Goal: Task Accomplishment & Management: Use online tool/utility

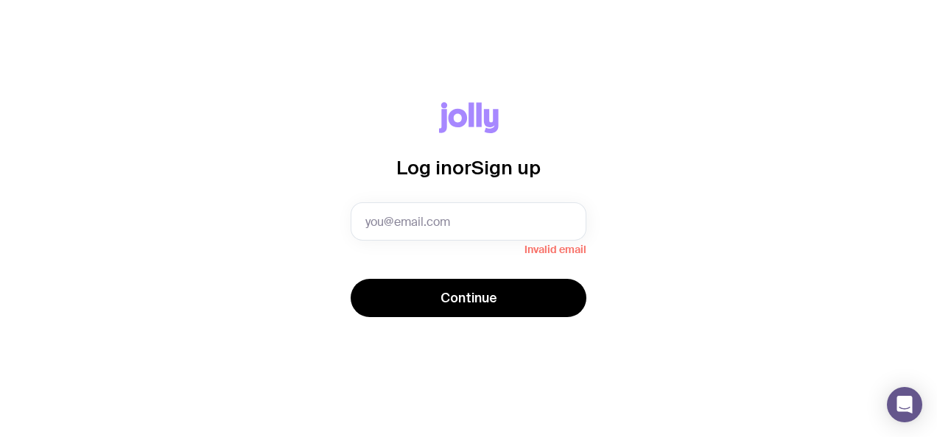
click at [322, 150] on div "Log in or Sign up Invalid email Continue" at bounding box center [468, 218] width 866 height 233
click at [393, 215] on input "text" at bounding box center [469, 222] width 236 height 38
type input "[PERSON_NAME][EMAIL_ADDRESS][PERSON_NAME][DOMAIN_NAME]"
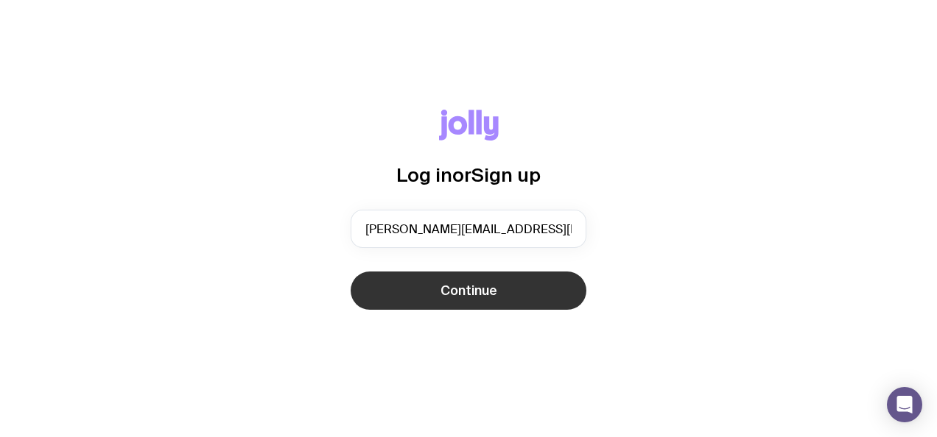
click at [443, 284] on span "Continue" at bounding box center [468, 291] width 57 height 18
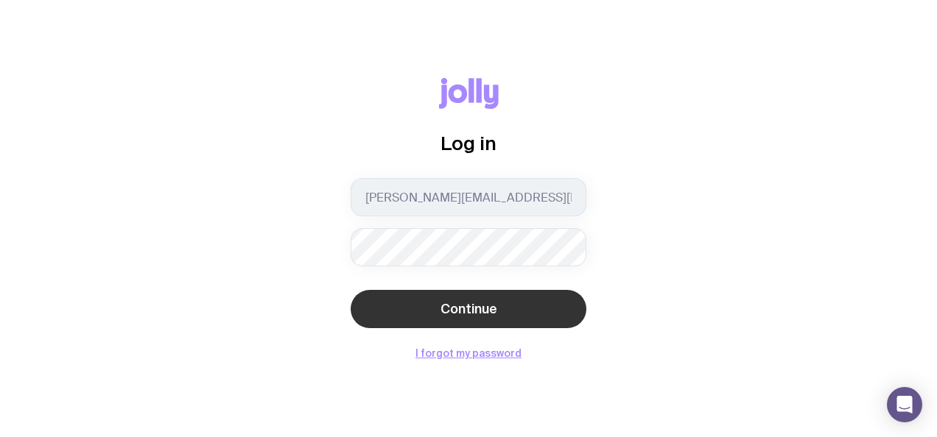
click at [455, 310] on span "Continue" at bounding box center [468, 309] width 57 height 18
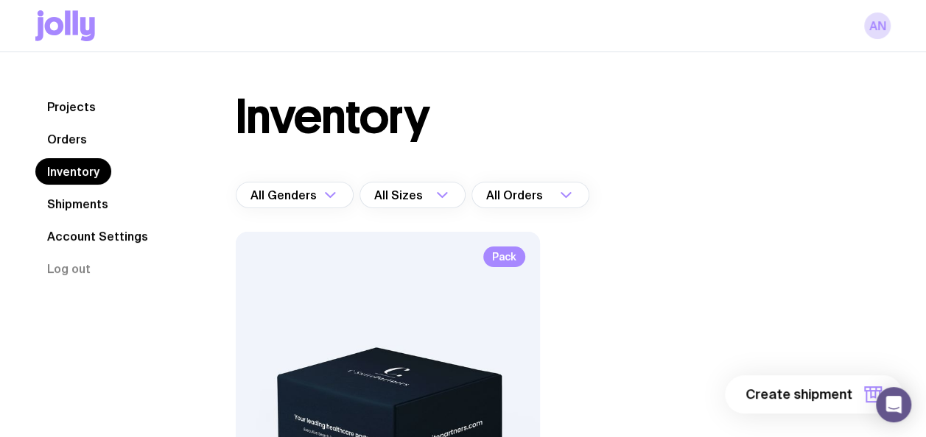
click at [103, 203] on link "Shipments" at bounding box center [77, 204] width 85 height 27
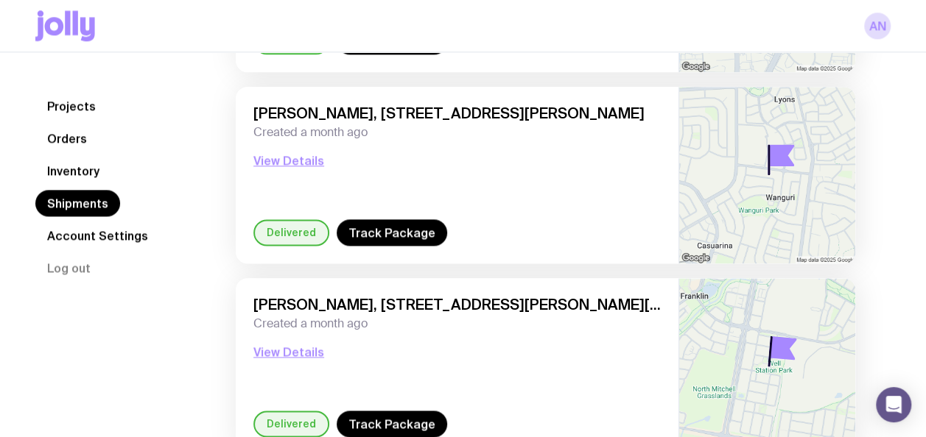
scroll to position [884, 0]
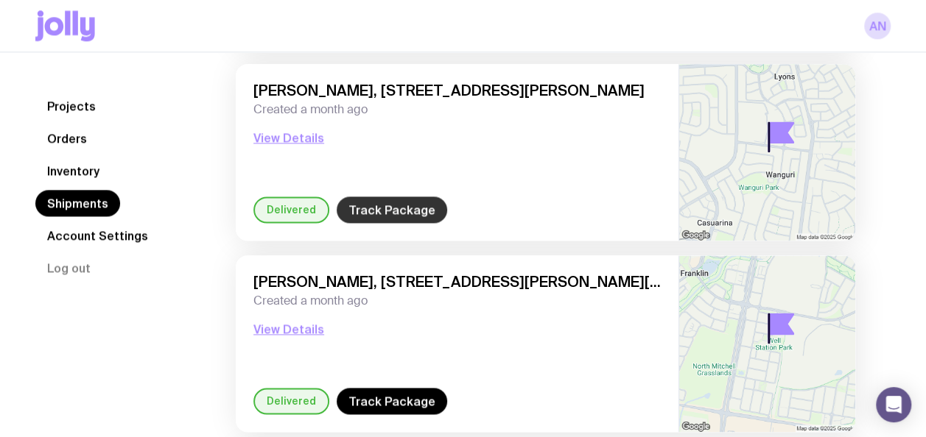
click at [395, 214] on link "Track Package" at bounding box center [392, 210] width 110 height 27
